Goal: Task Accomplishment & Management: Manage account settings

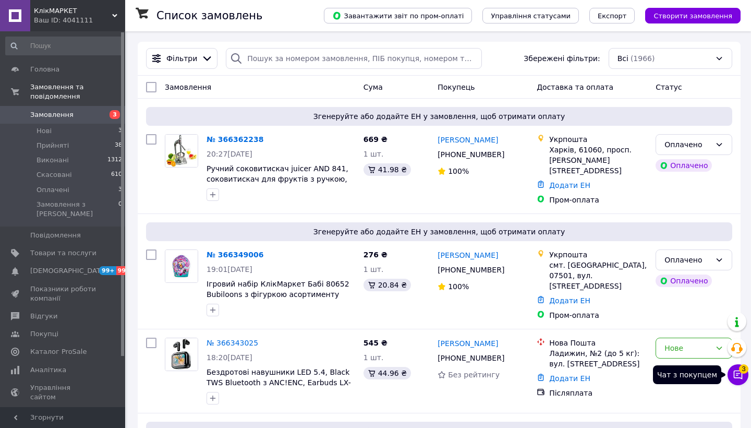
click at [740, 372] on icon at bounding box center [738, 374] width 10 height 10
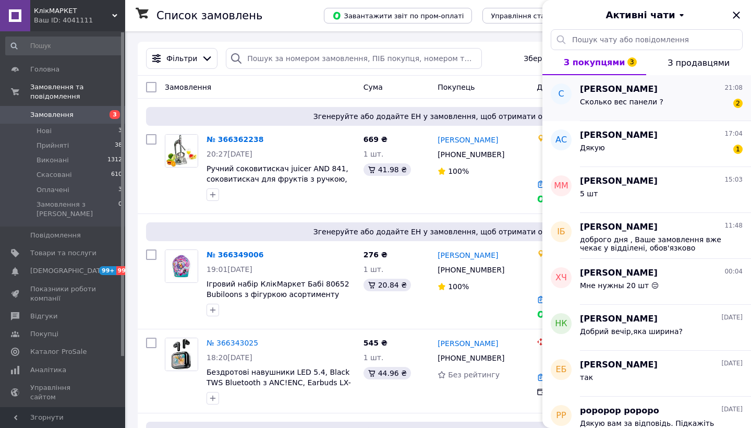
click at [695, 108] on div "Сколько вес панели ? 2" at bounding box center [661, 103] width 163 height 17
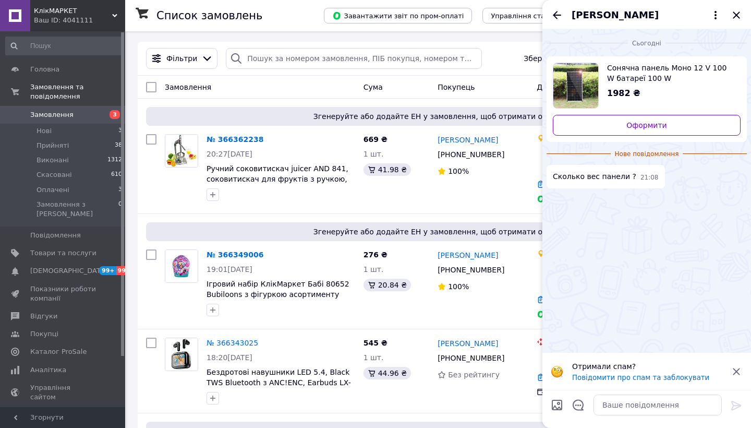
click at [665, 75] on span "Сонячна панель Моно 12 V 100 W батареї 100 W [GEOGRAPHIC_DATA]" at bounding box center [669, 73] width 125 height 21
click at [84, 248] on span "Товари та послуги" at bounding box center [63, 252] width 66 height 9
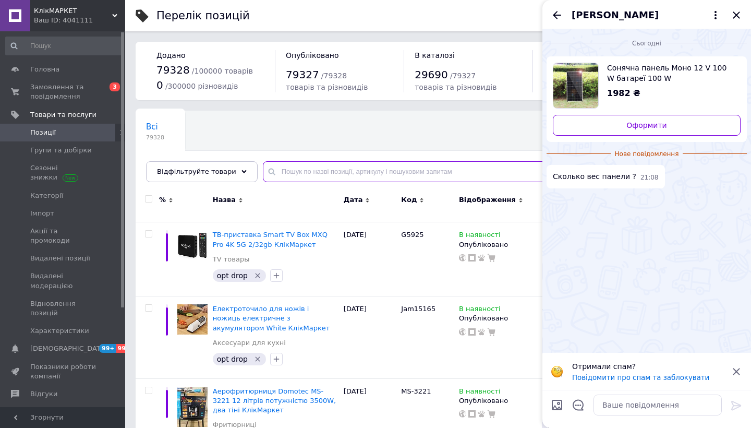
click at [322, 168] on input "text" at bounding box center [496, 171] width 467 height 21
paste input "2541785366"
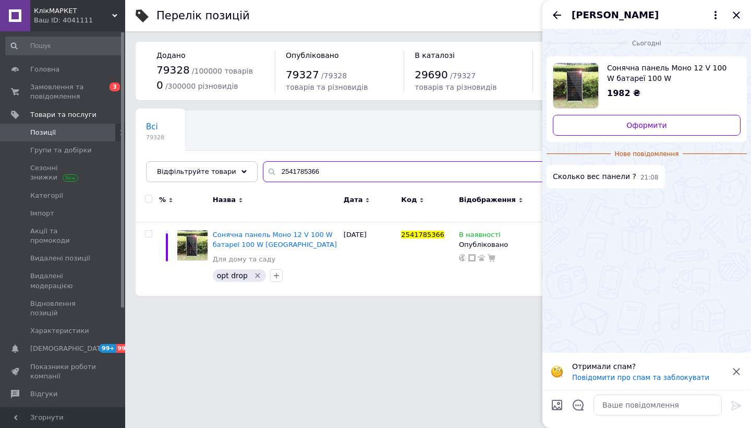
type input "2541785366"
click at [737, 14] on icon "Закрити" at bounding box center [736, 14] width 7 height 7
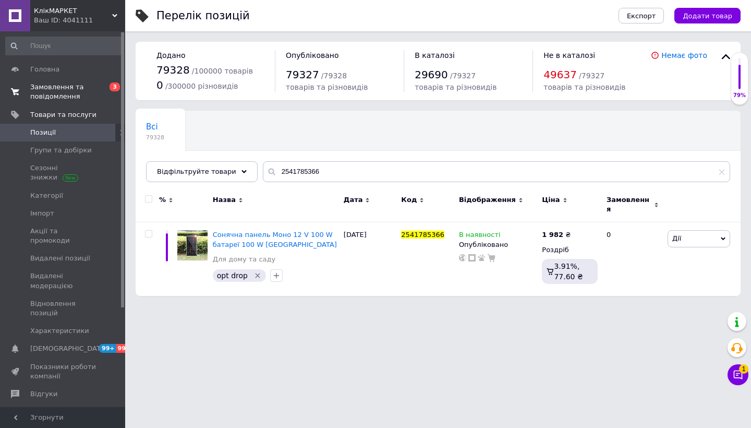
click at [87, 90] on span "Замовлення та повідомлення" at bounding box center [63, 91] width 66 height 19
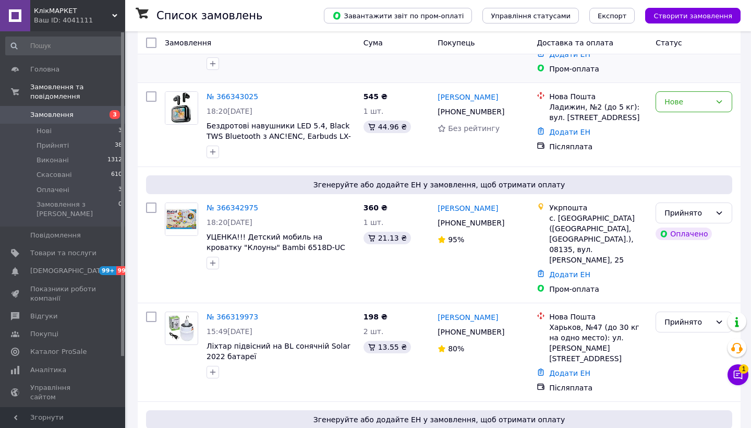
scroll to position [249, 0]
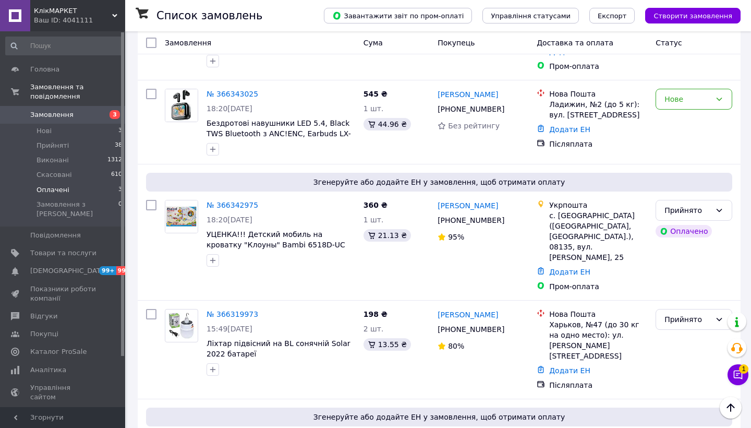
click at [108, 192] on li "Оплачені 3" at bounding box center [64, 190] width 128 height 15
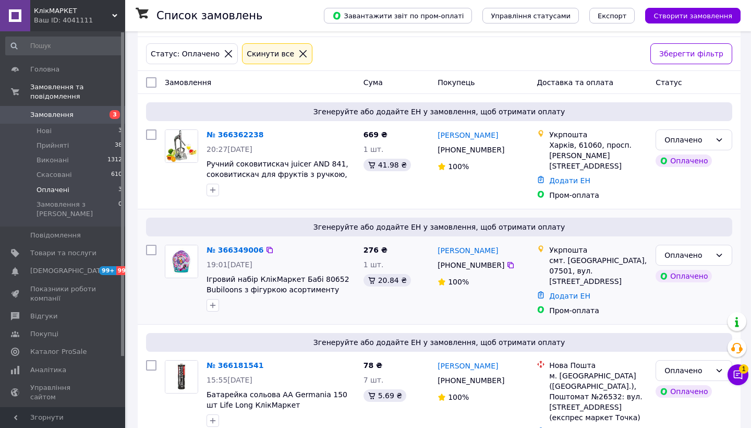
scroll to position [45, 0]
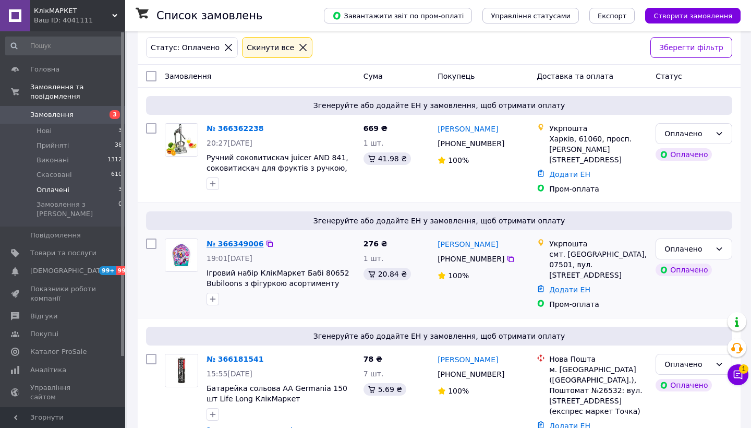
click at [249, 241] on link "№ 366349006" at bounding box center [235, 243] width 57 height 8
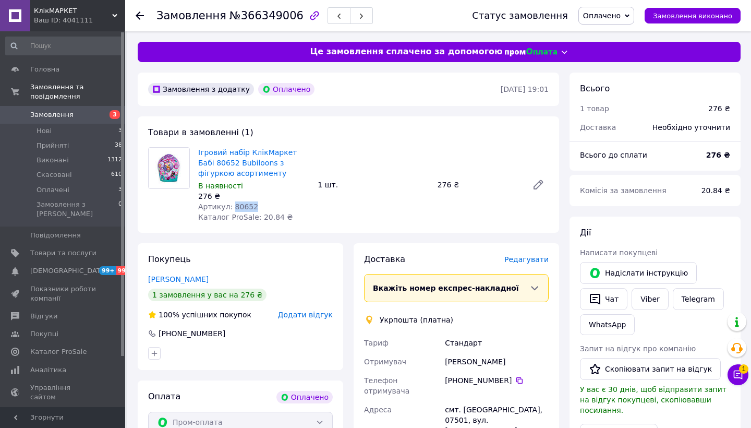
drag, startPoint x: 258, startPoint y: 201, endPoint x: 233, endPoint y: 201, distance: 24.5
click at [233, 201] on div "Артикул: 80652" at bounding box center [253, 206] width 111 height 10
copy span "80652"
drag, startPoint x: 260, startPoint y: 172, endPoint x: 197, endPoint y: 150, distance: 66.1
click at [197, 150] on div "Ігровий набір КлікМаркет Бабі 80652 Bubiloons з фігуркою асортименту В наявност…" at bounding box center [253, 184] width 119 height 79
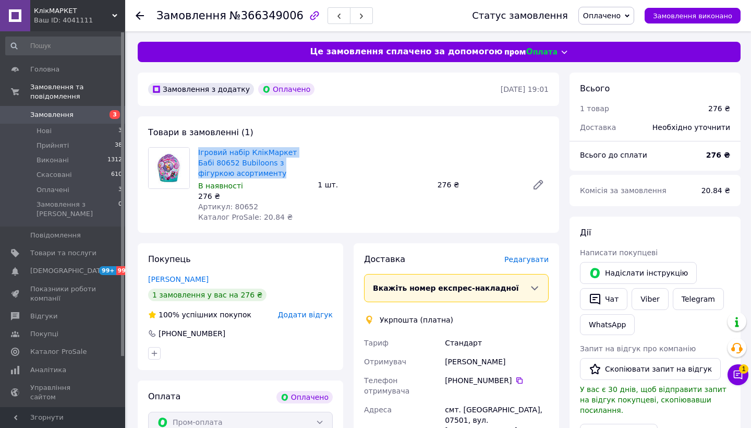
copy link "Ігровий набір КлікМаркет Бабі 80652 Bubiloons з фігуркою асортименту"
click at [141, 13] on icon at bounding box center [140, 15] width 8 height 8
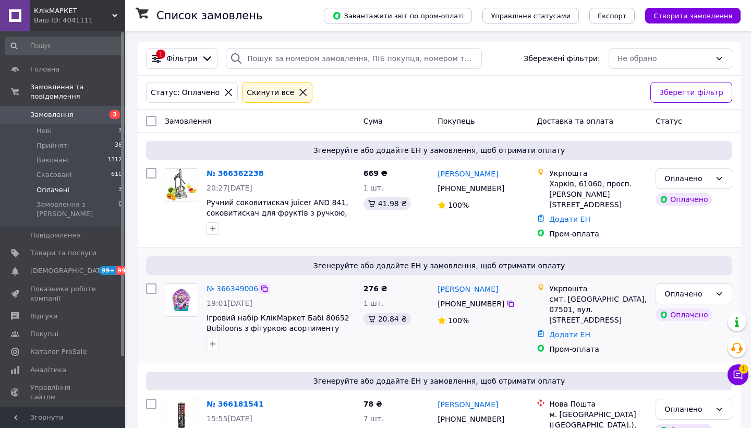
click at [265, 285] on icon at bounding box center [264, 288] width 6 height 6
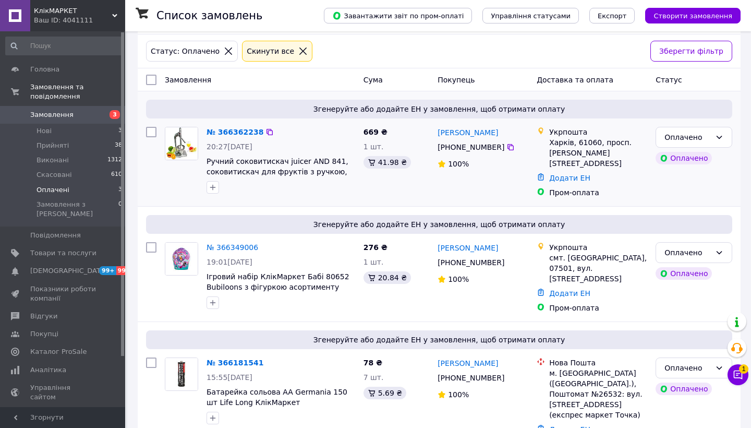
scroll to position [42, 0]
click at [248, 243] on link "№ 366349006" at bounding box center [233, 247] width 52 height 8
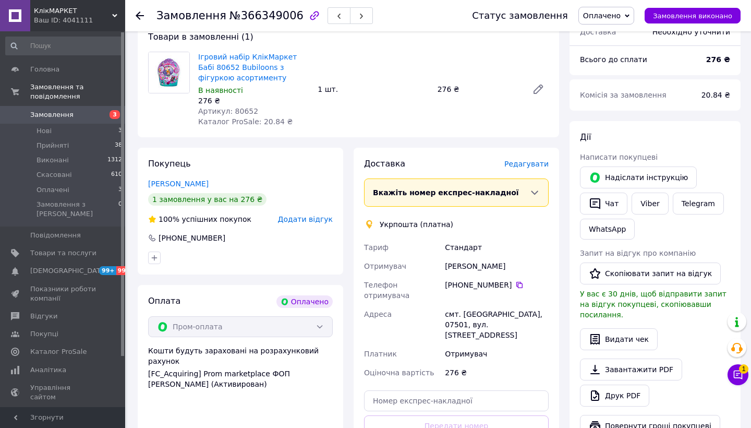
scroll to position [96, 0]
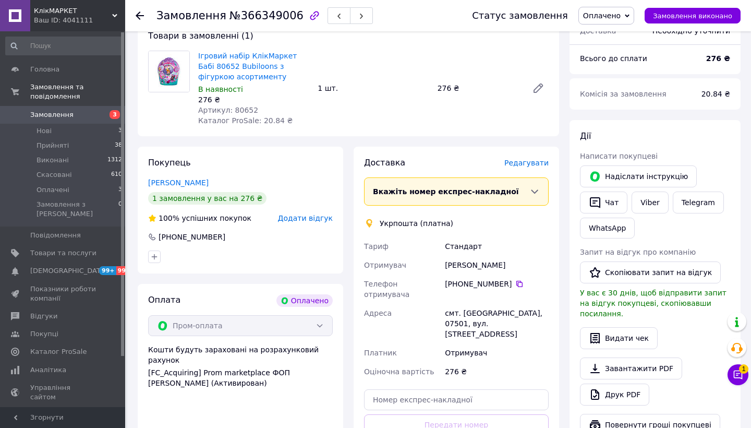
drag, startPoint x: 525, startPoint y: 267, endPoint x: 445, endPoint y: 263, distance: 79.9
click at [445, 263] on div "[PERSON_NAME]" at bounding box center [497, 265] width 108 height 19
copy div "[PERSON_NAME]"
drag, startPoint x: 511, startPoint y: 281, endPoint x: 467, endPoint y: 281, distance: 43.8
click at [467, 281] on div "[PHONE_NUMBER]" at bounding box center [497, 284] width 104 height 10
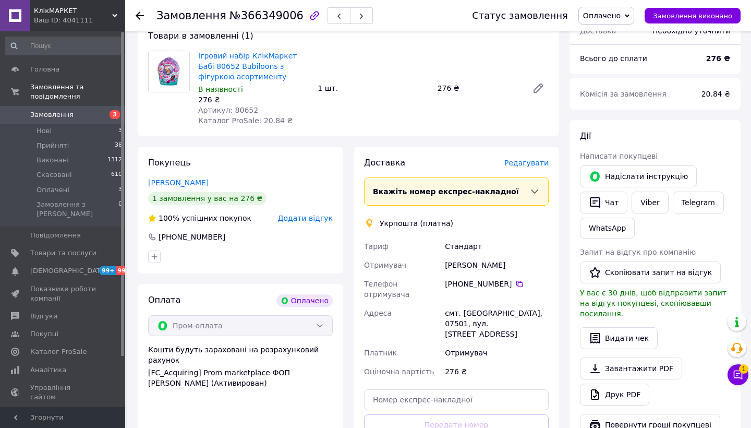
copy div "93 139 42 50"
drag, startPoint x: 503, startPoint y: 299, endPoint x: 523, endPoint y: 299, distance: 19.8
click at [523, 304] on div "смт. [GEOGRAPHIC_DATA], 07501, вул. [STREET_ADDRESS]" at bounding box center [497, 324] width 108 height 40
copy div "07501"
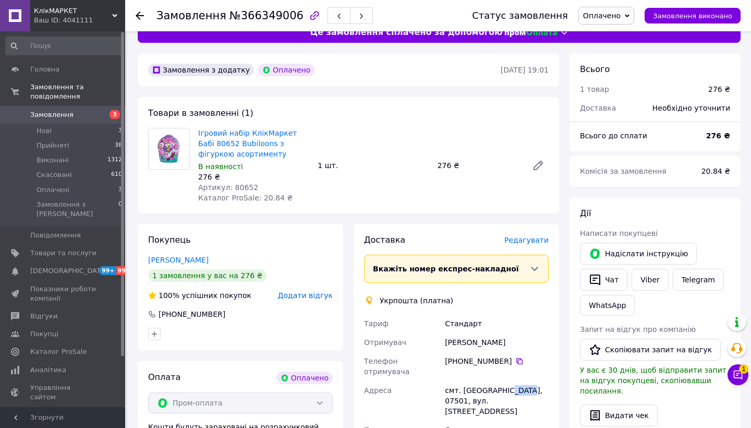
scroll to position [0, 0]
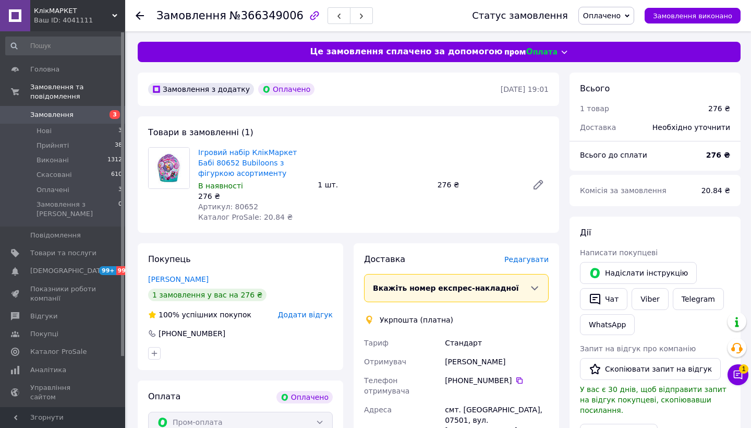
click at [634, 15] on span "Оплачено" at bounding box center [606, 16] width 56 height 18
click at [621, 39] on li "Прийнято" at bounding box center [606, 37] width 55 height 16
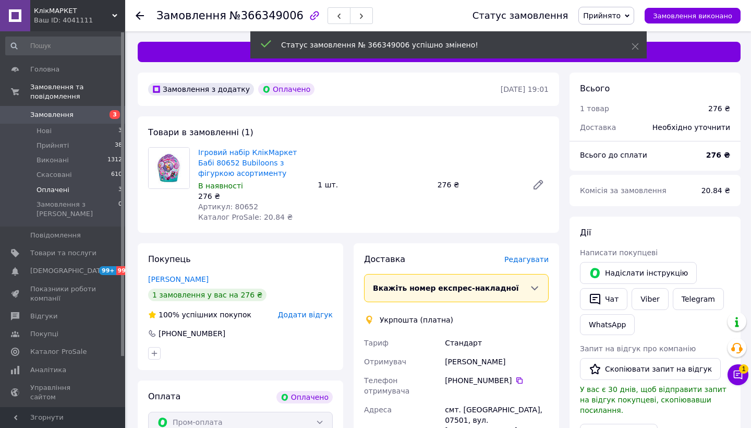
click at [84, 191] on li "Оплачені 3" at bounding box center [64, 190] width 128 height 15
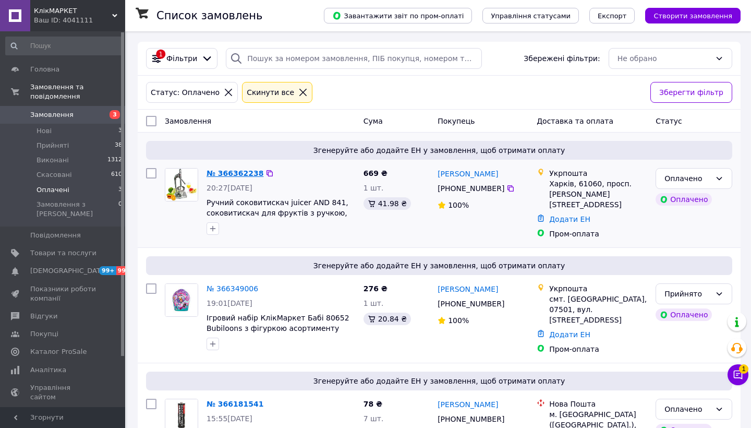
click at [248, 175] on link "№ 366362238" at bounding box center [235, 173] width 57 height 8
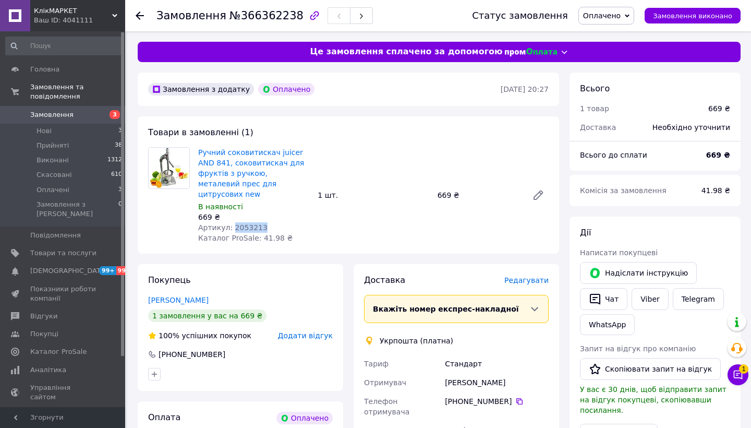
drag, startPoint x: 274, startPoint y: 216, endPoint x: 233, endPoint y: 213, distance: 41.4
click at [233, 222] on div "Артикул: 2053213" at bounding box center [253, 227] width 111 height 10
copy span "2053213"
click at [95, 126] on li "Нові 3" at bounding box center [64, 131] width 128 height 15
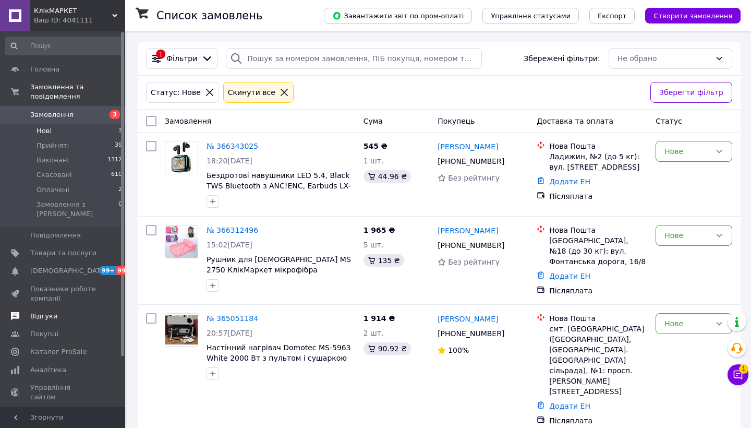
click at [58, 311] on span "Відгуки" at bounding box center [63, 315] width 66 height 9
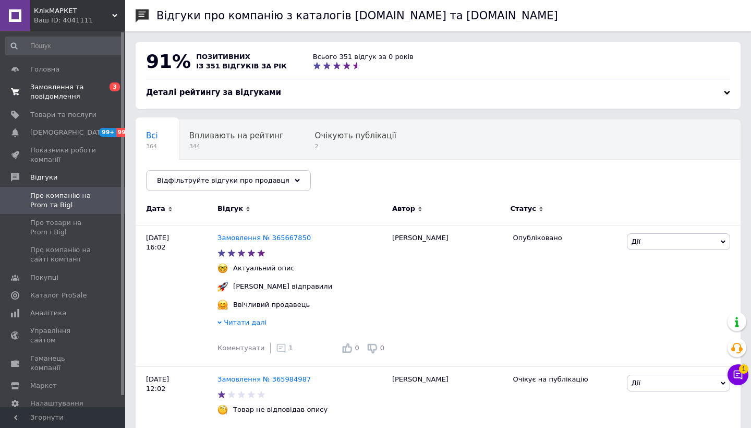
click at [70, 93] on span "Замовлення та повідомлення" at bounding box center [63, 91] width 66 height 19
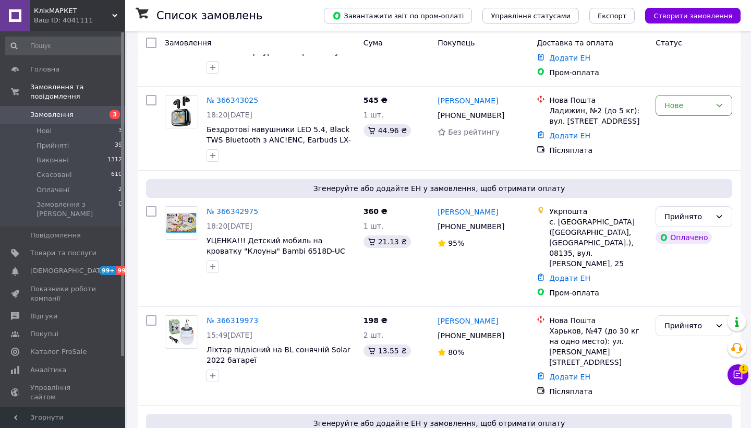
scroll to position [395, 0]
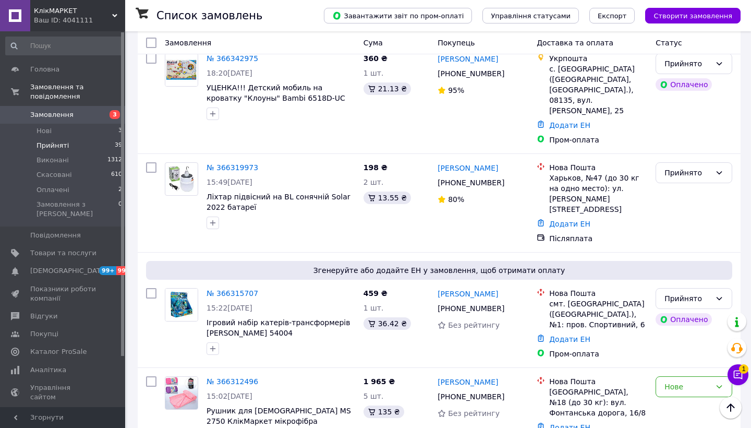
click at [93, 149] on li "Прийняті 39" at bounding box center [64, 145] width 128 height 15
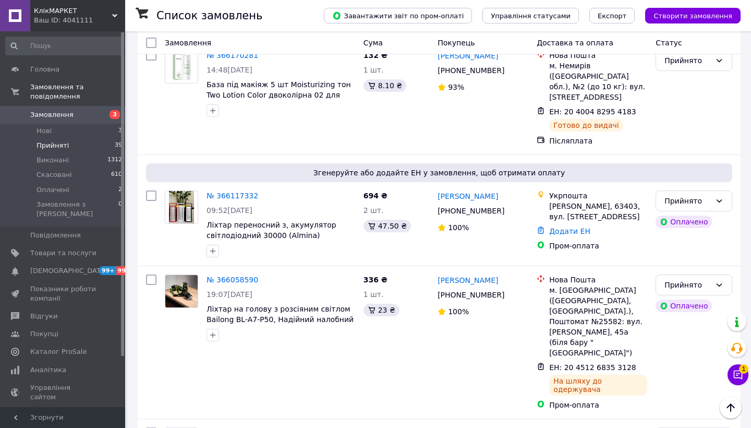
scroll to position [1878, 0]
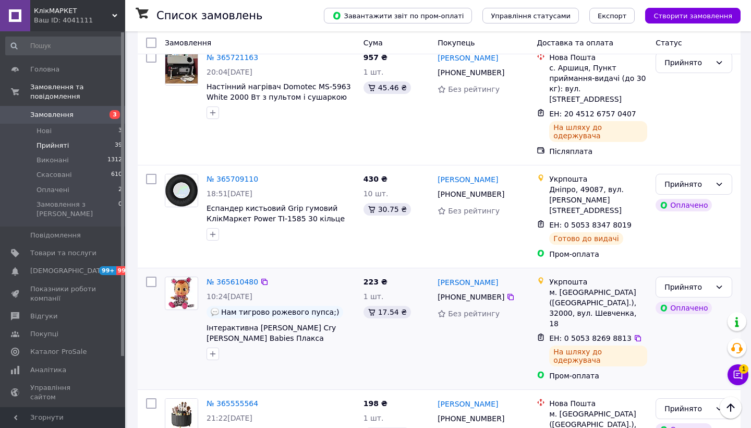
scroll to position [1119, 0]
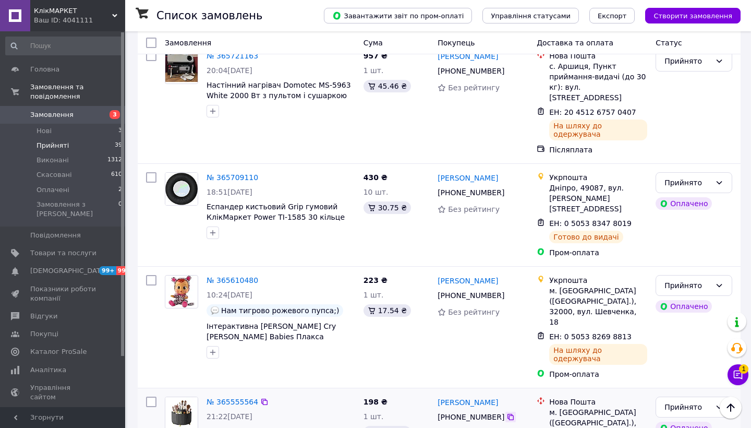
click at [509, 414] on icon at bounding box center [510, 417] width 6 height 6
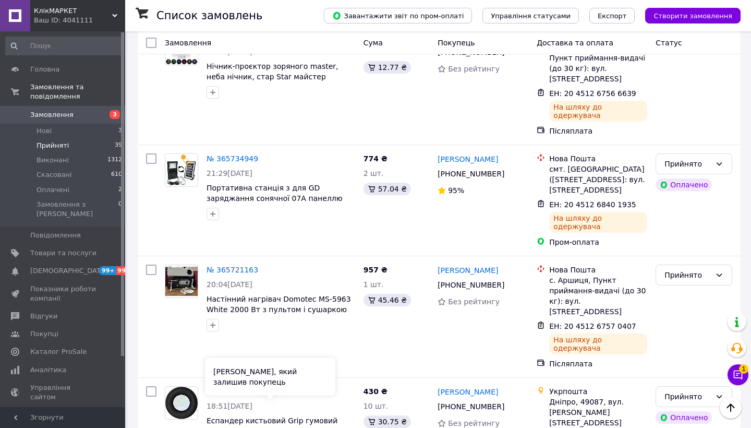
scroll to position [905, 0]
